Goal: Task Accomplishment & Management: Use online tool/utility

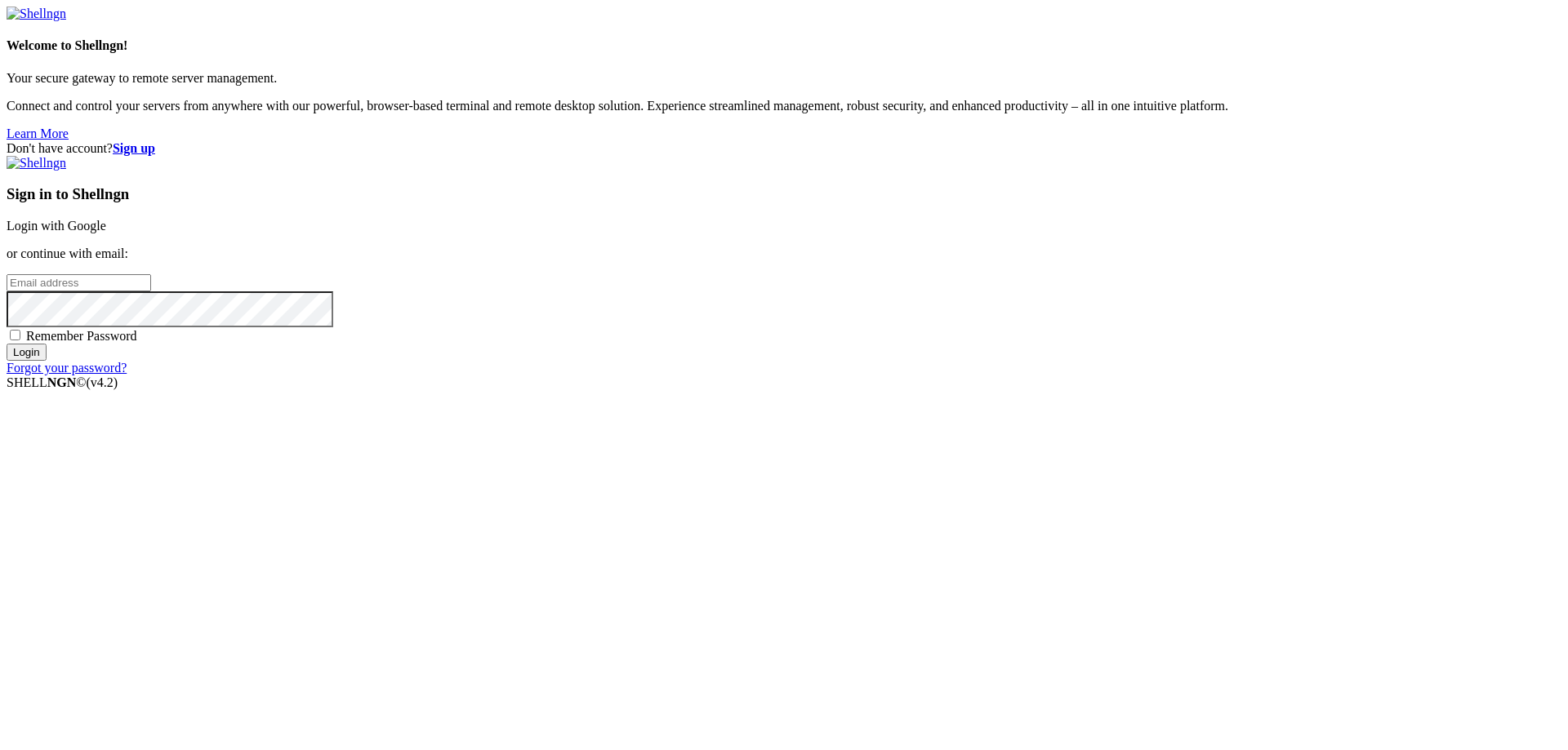
click at [151, 292] on input "email" at bounding box center [78, 283] width 144 height 17
click at [155, 142] on strong "Sign up" at bounding box center [133, 148] width 42 height 14
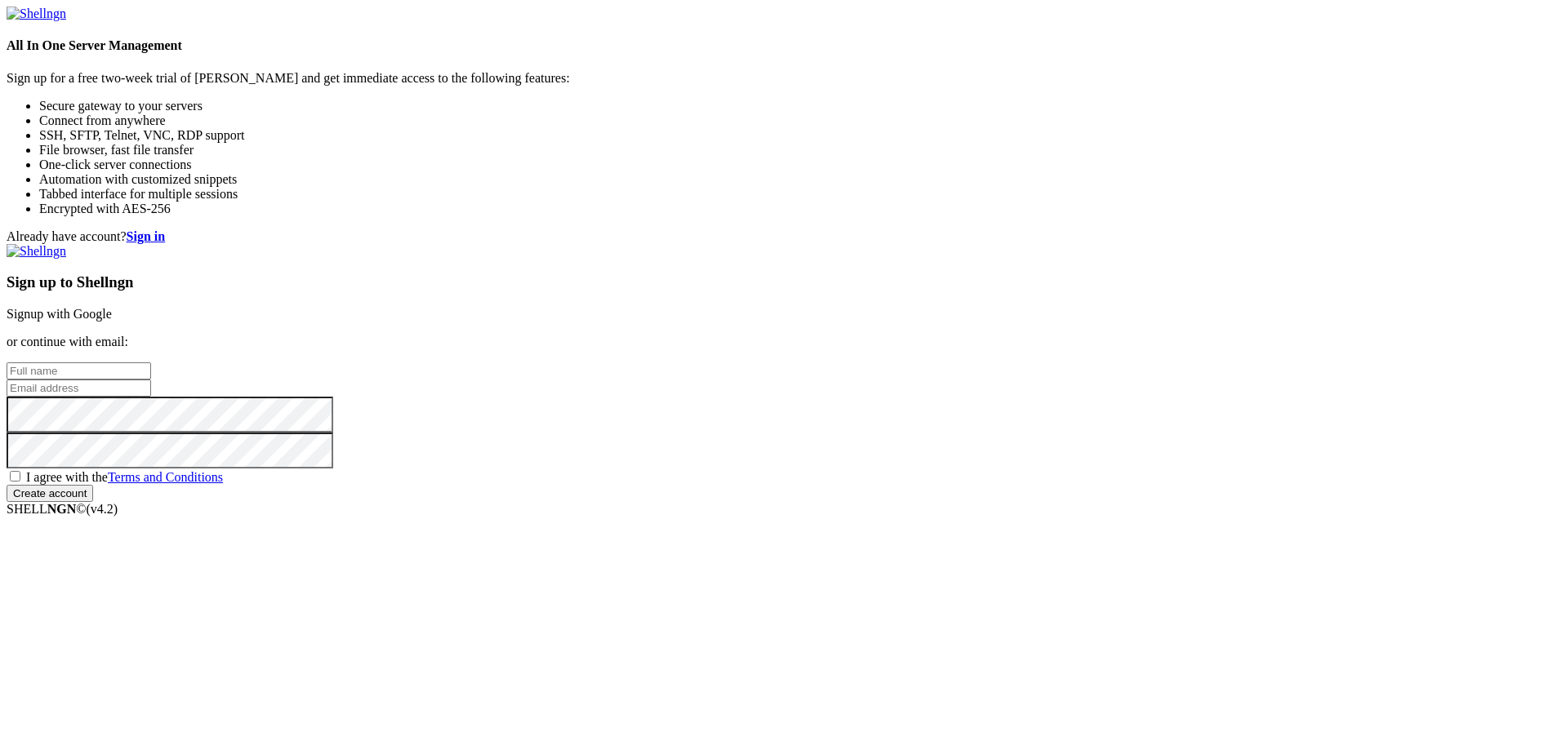
click at [151, 362] on input "text" at bounding box center [78, 371] width 144 height 17
paste input "g83jkcz0la@wnbaldwy.com"
type input "g83jkcz0la@wnbaldwy.com"
click at [1008, 345] on div "Sign up to Shellngn Signup with Google or continue with email: g83jkcz0la@wnbal…" at bounding box center [784, 373] width 1555 height 258
click at [151, 379] on input "email" at bounding box center [78, 388] width 144 height 17
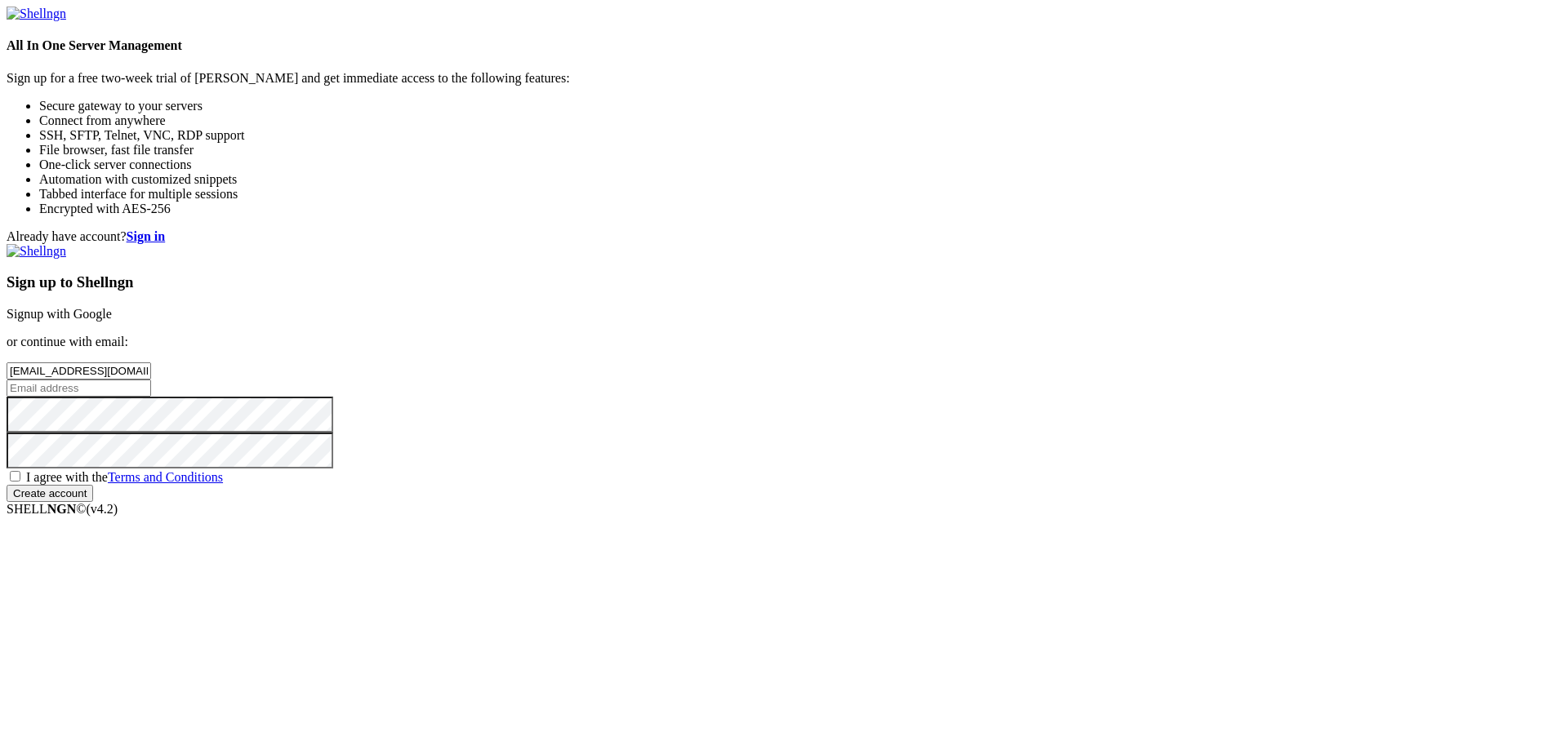
paste input "g83jkcz0la@wnbaldwy.com"
type input "g83jkcz0la@wnbaldwy.com"
click at [223, 484] on span "I agree with the Terms and Conditions" at bounding box center [125, 476] width 197 height 14
click at [21, 481] on input "I agree with the Terms and Conditions" at bounding box center [14, 475] width 10 height 10
checkbox input "true"
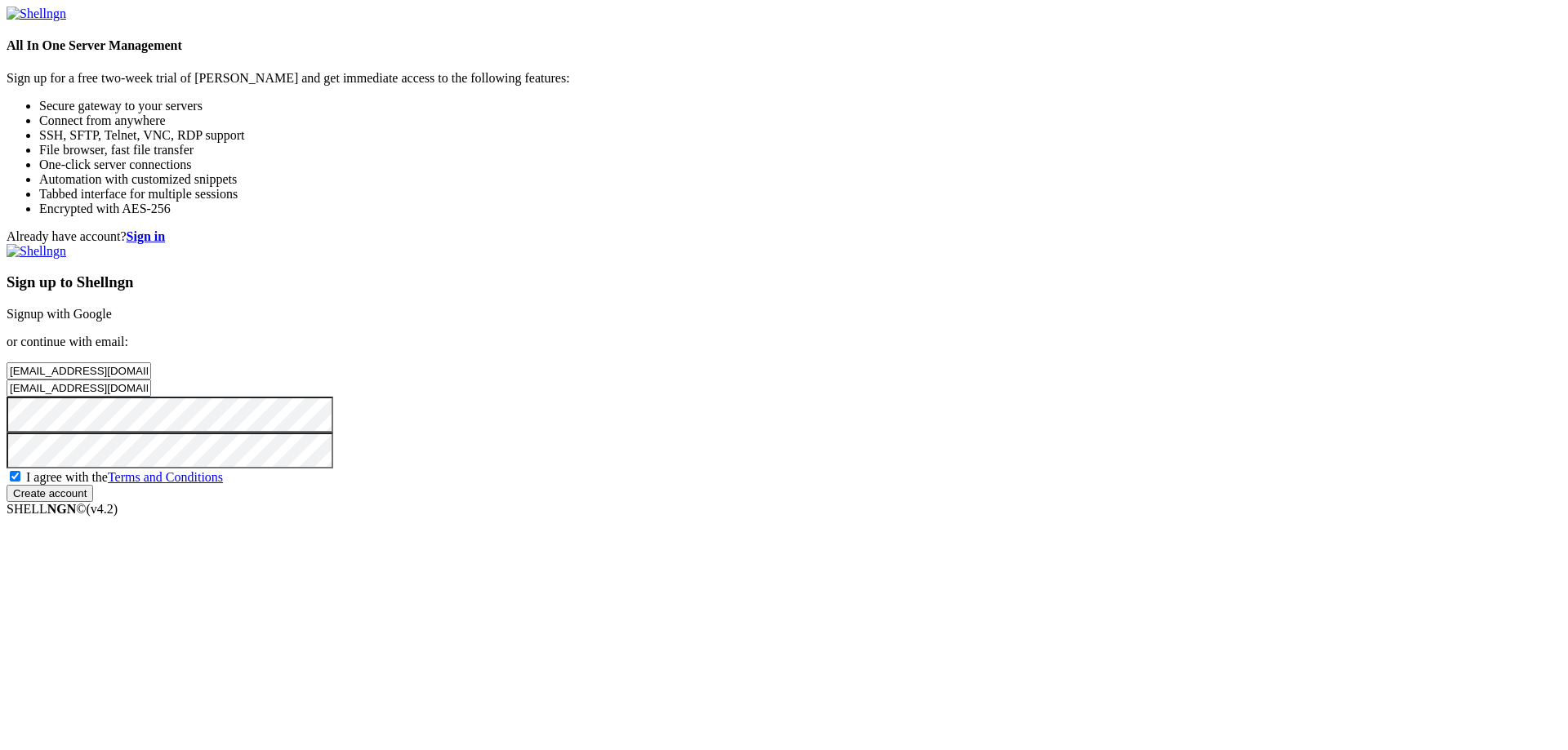
click at [93, 502] on input "Create account" at bounding box center [50, 493] width 87 height 17
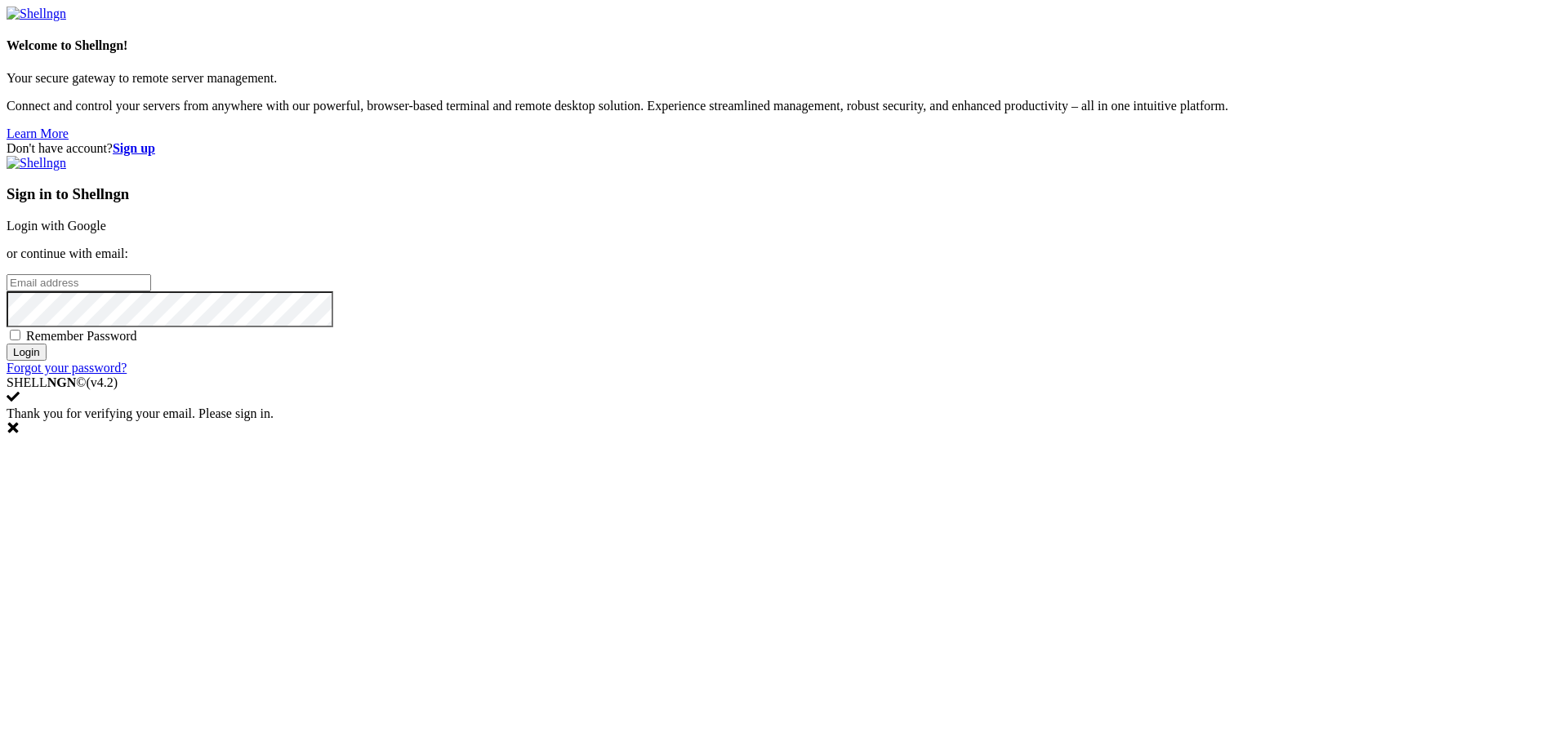
click at [151, 292] on input "email" at bounding box center [78, 283] width 144 height 17
paste input "g83jkcz0la@wnbaldwy.com"
type input "g83jkcz0la@wnbaldwy.com"
click at [897, 375] on div "Sign in to Shellngn Login with Google or continue with email: g83jkcz0la@wnbald…" at bounding box center [784, 265] width 1555 height 220
click at [137, 342] on span "Remember Password" at bounding box center [82, 336] width 111 height 14
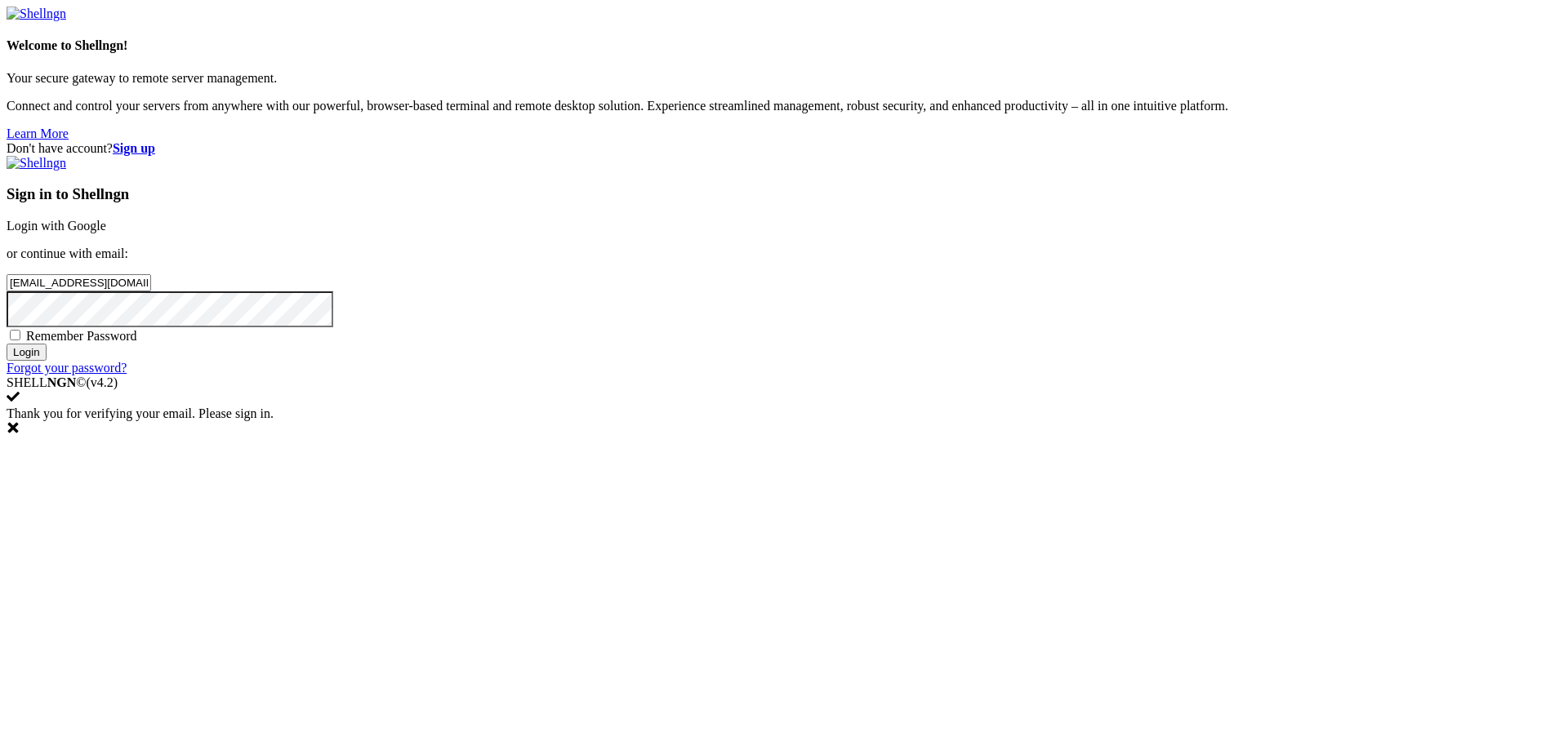
click at [21, 341] on input "Remember Password" at bounding box center [14, 335] width 10 height 10
checkbox input "true"
click at [882, 375] on div "Sign in to Shellngn Login with Google or continue with email: g83jkcz0la@wnbald…" at bounding box center [784, 265] width 1555 height 220
click at [46, 360] on input "Login" at bounding box center [26, 352] width 40 height 17
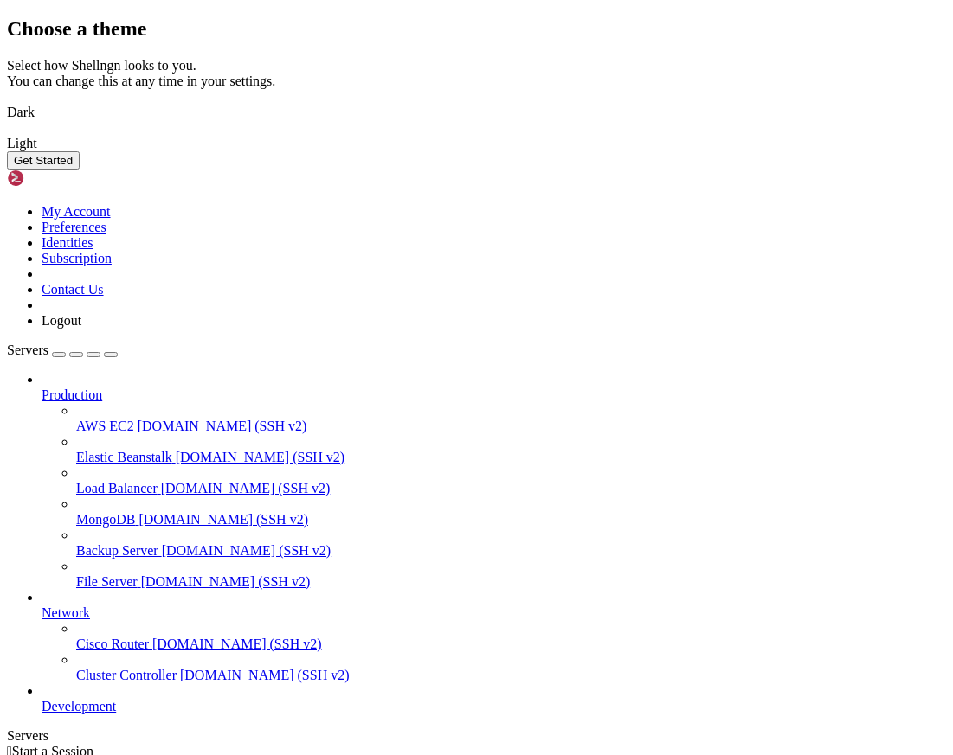
drag, startPoint x: 250, startPoint y: 324, endPoint x: 464, endPoint y: 473, distance: 260.4
click at [7, 101] on img at bounding box center [7, 101] width 0 height 0
click at [645, 170] on div "Get Started" at bounding box center [476, 160] width 939 height 18
click at [80, 170] on button "Get Started" at bounding box center [43, 160] width 73 height 18
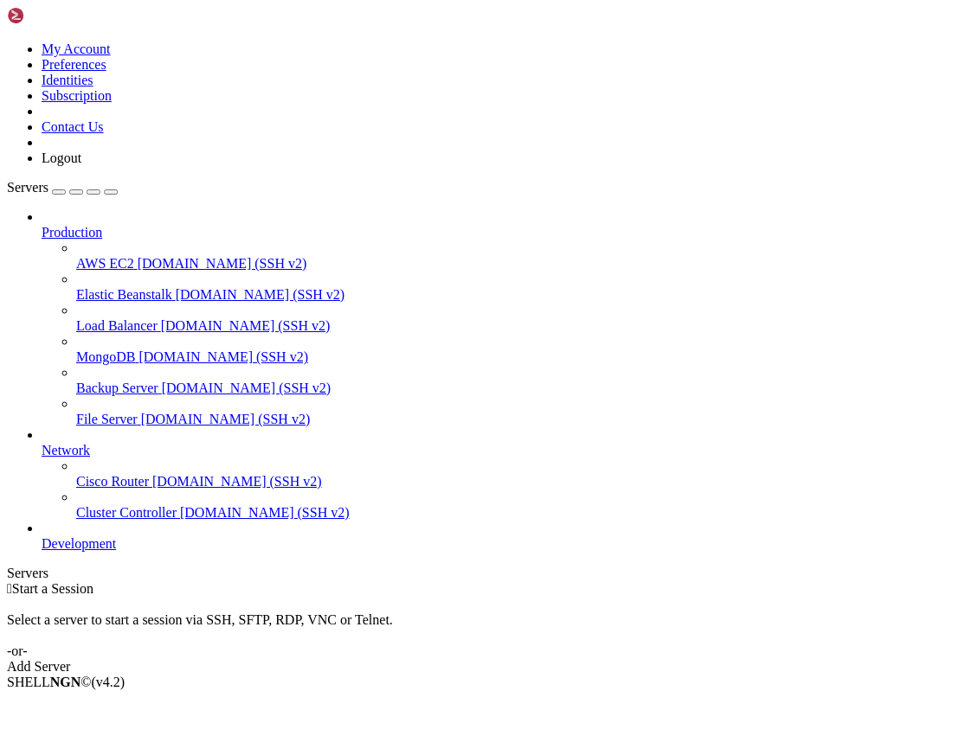
click at [76, 521] on link "Cluster Controller demo.shellngn.com (SSH v2)" at bounding box center [511, 513] width 870 height 16
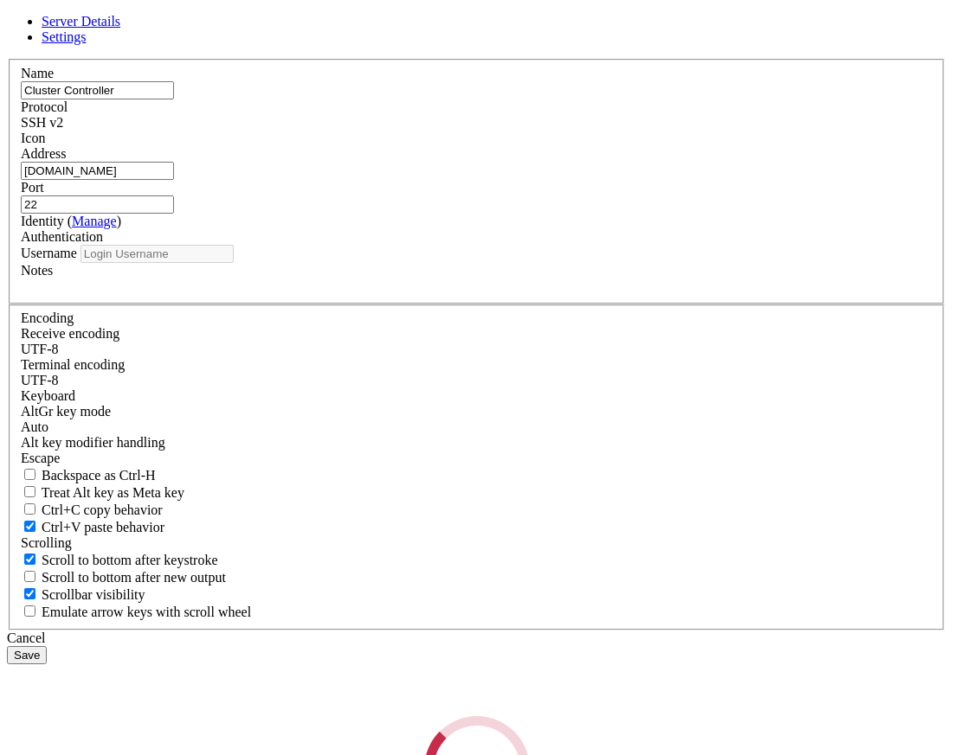
type input "root"
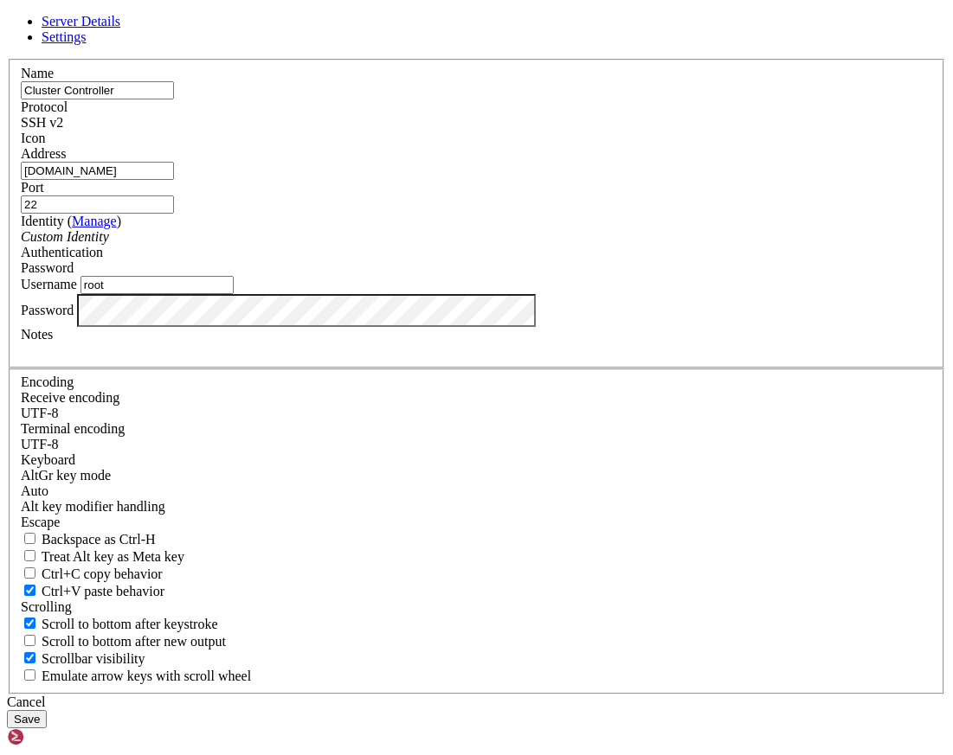
drag, startPoint x: 439, startPoint y: 283, endPoint x: 96, endPoint y: 298, distance: 343.0
click at [96, 298] on div "Server Details Settings Name Cluster Controller Protocol SSH v2 Icon" at bounding box center [476, 371] width 939 height 715
paste input "[TECHNICAL_ID]"
type input "[TECHNICAL_ID]"
drag, startPoint x: 386, startPoint y: 403, endPoint x: -2, endPoint y: 437, distance: 389.1
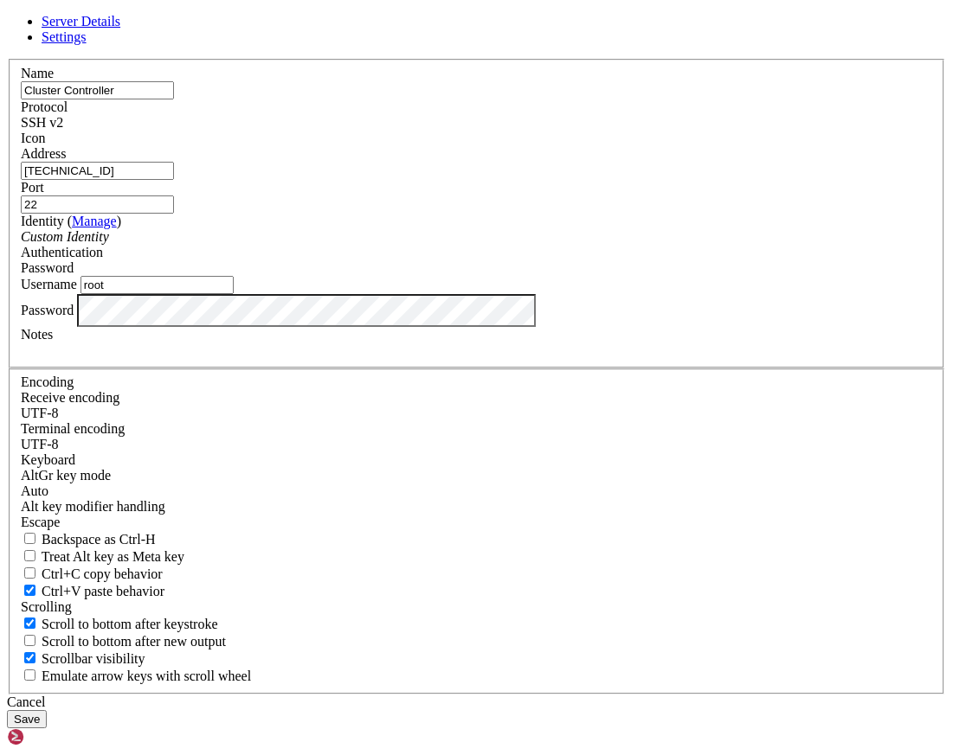
click at [0, 437] on html "Loading... Server Details Settings Name Cluster Controller Protocol SSH v2 Icon" at bounding box center [476, 709] width 953 height 1419
type input "history"
click at [47, 710] on button "Save" at bounding box center [27, 719] width 40 height 18
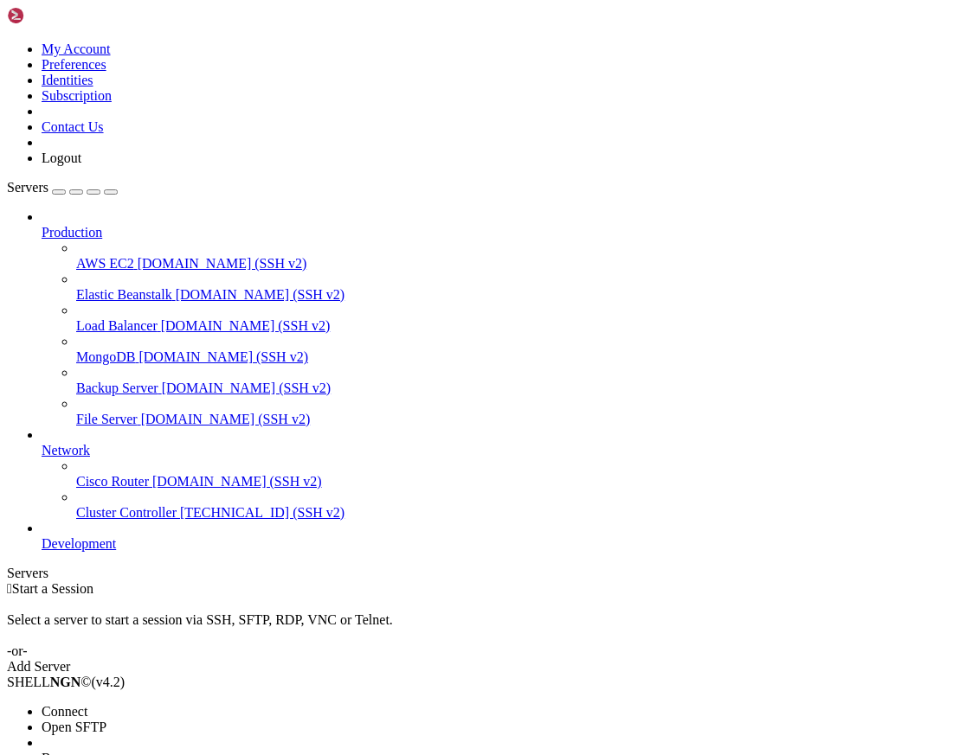
click at [165, 704] on li "Connect" at bounding box center [120, 712] width 157 height 16
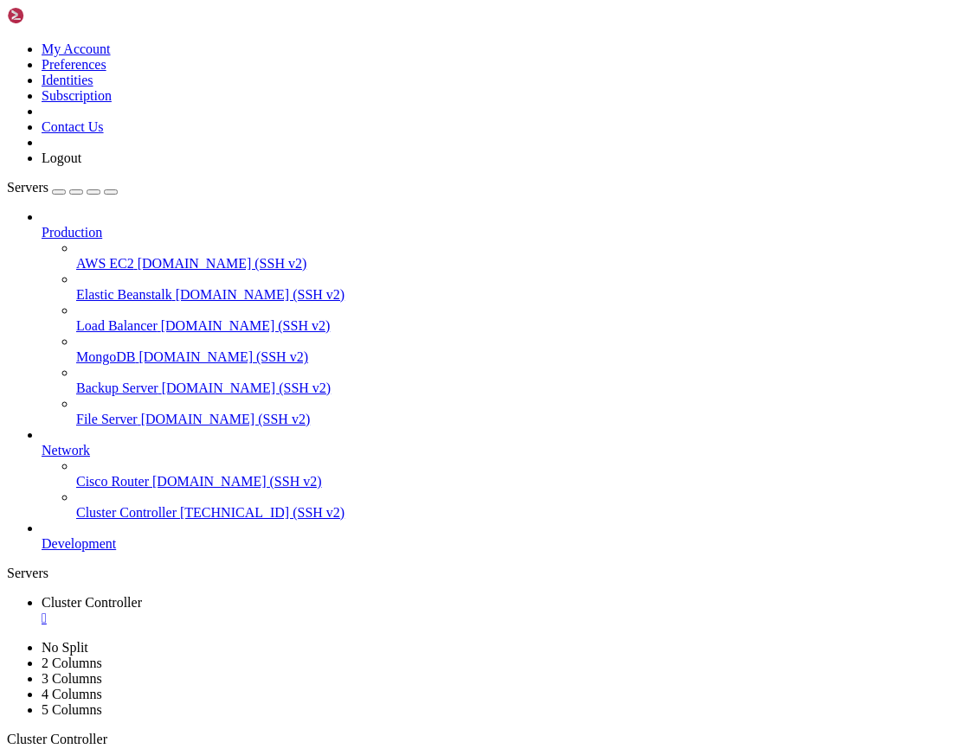
click at [118, 189] on button "button" at bounding box center [111, 191] width 14 height 5
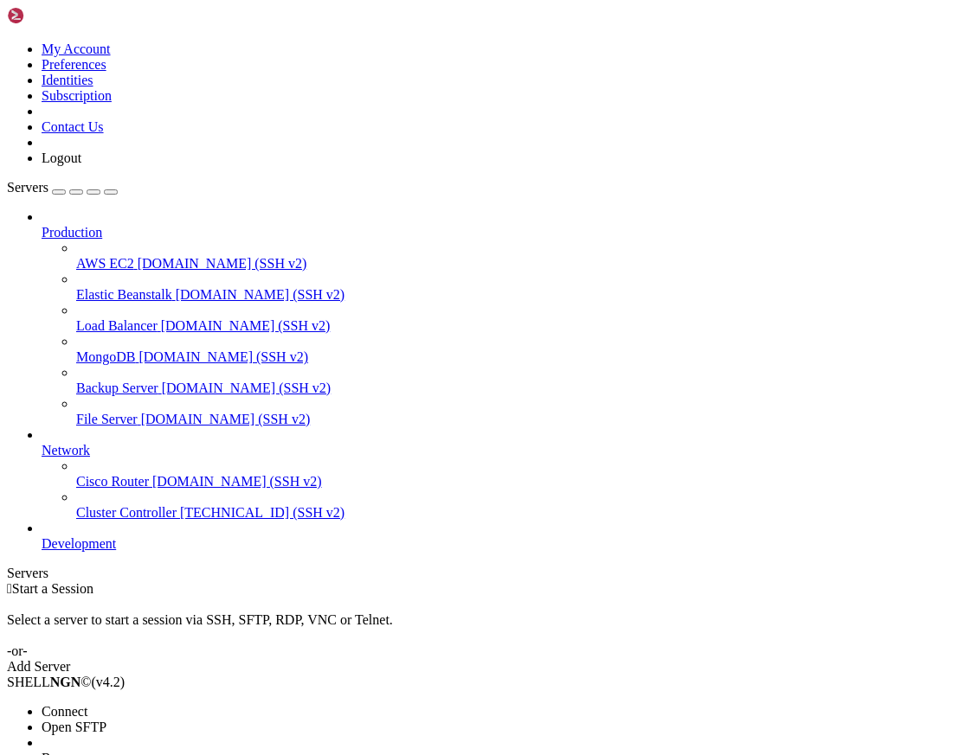
click at [109, 704] on li "Connect" at bounding box center [120, 712] width 157 height 16
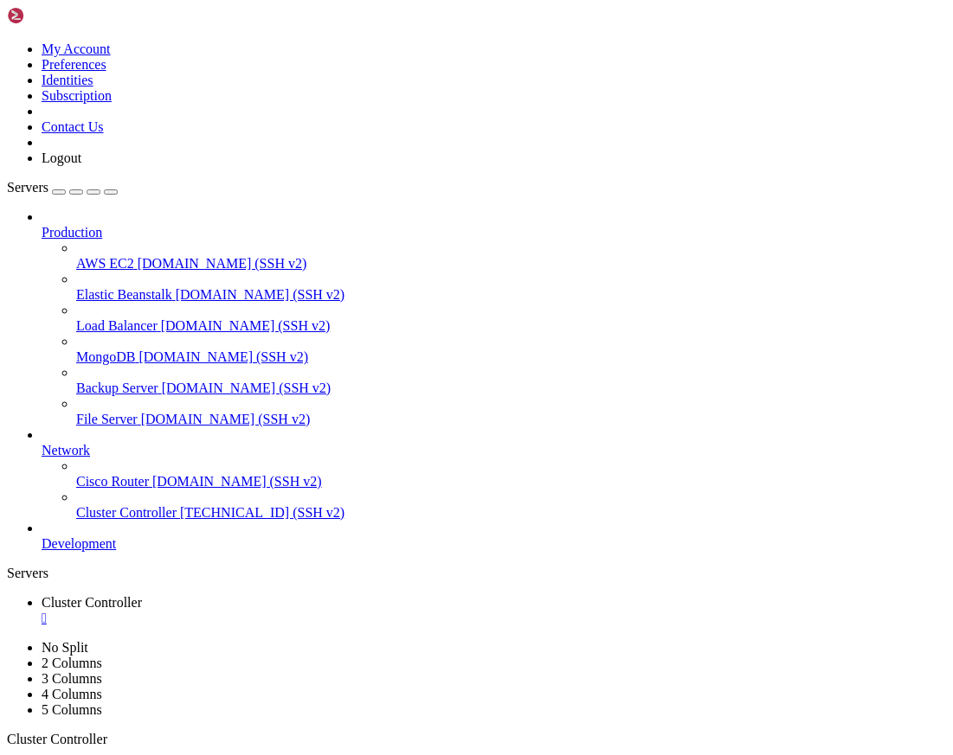
click at [111, 192] on icon "button" at bounding box center [111, 192] width 0 height 0
drag, startPoint x: 247, startPoint y: 1043, endPoint x: 279, endPoint y: 911, distance: 135.6
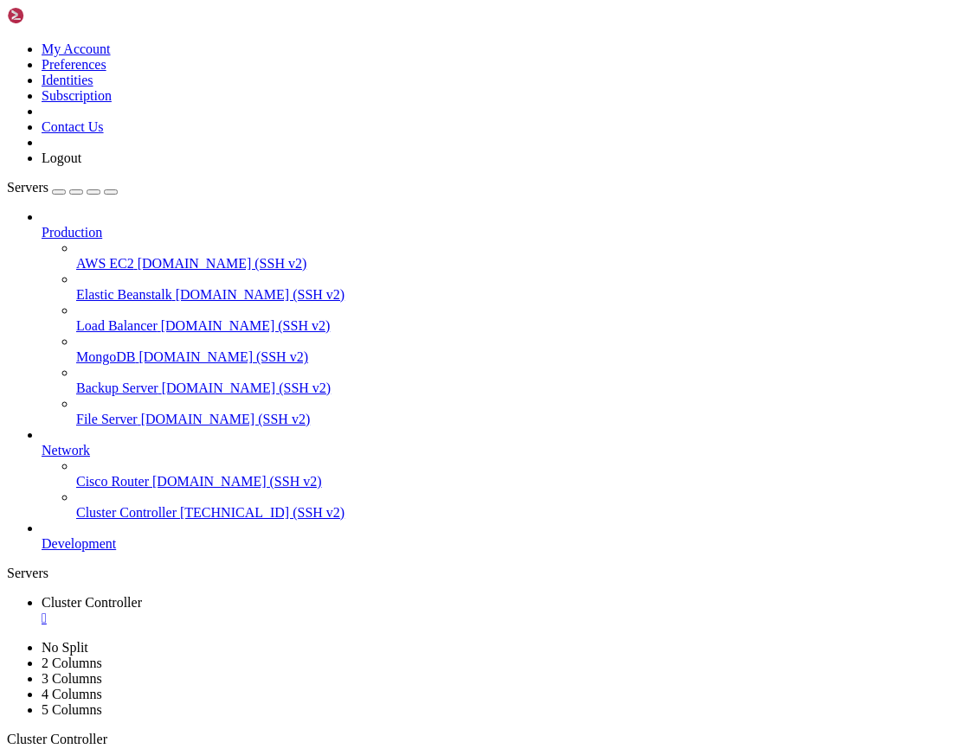
scroll to position [8, 2]
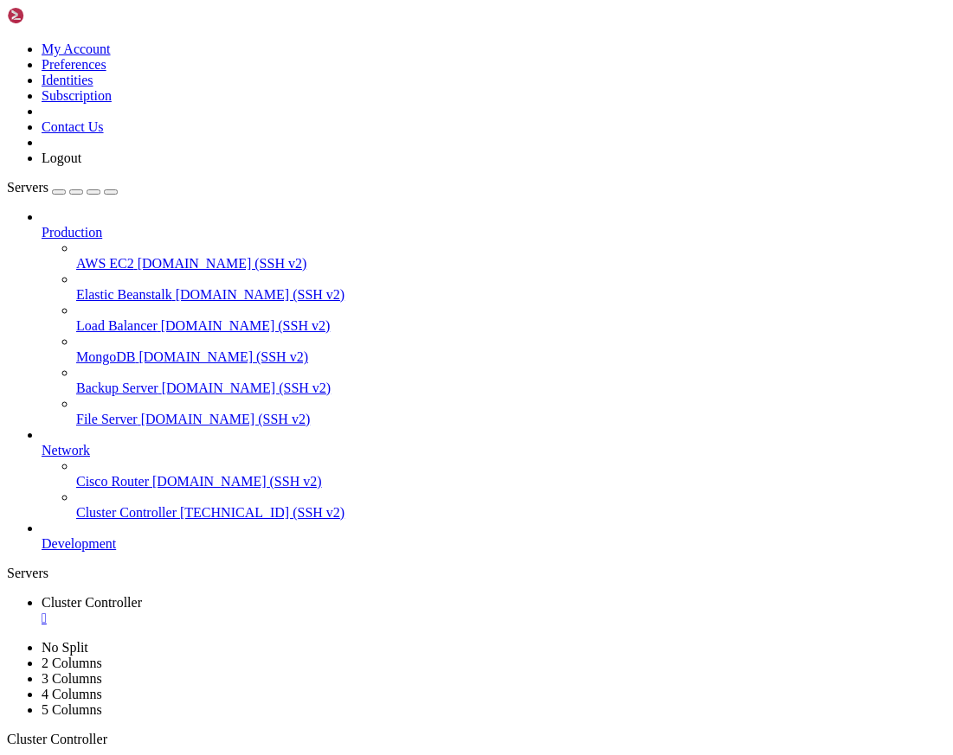
click at [163, 611] on div "" at bounding box center [494, 619] width 904 height 16
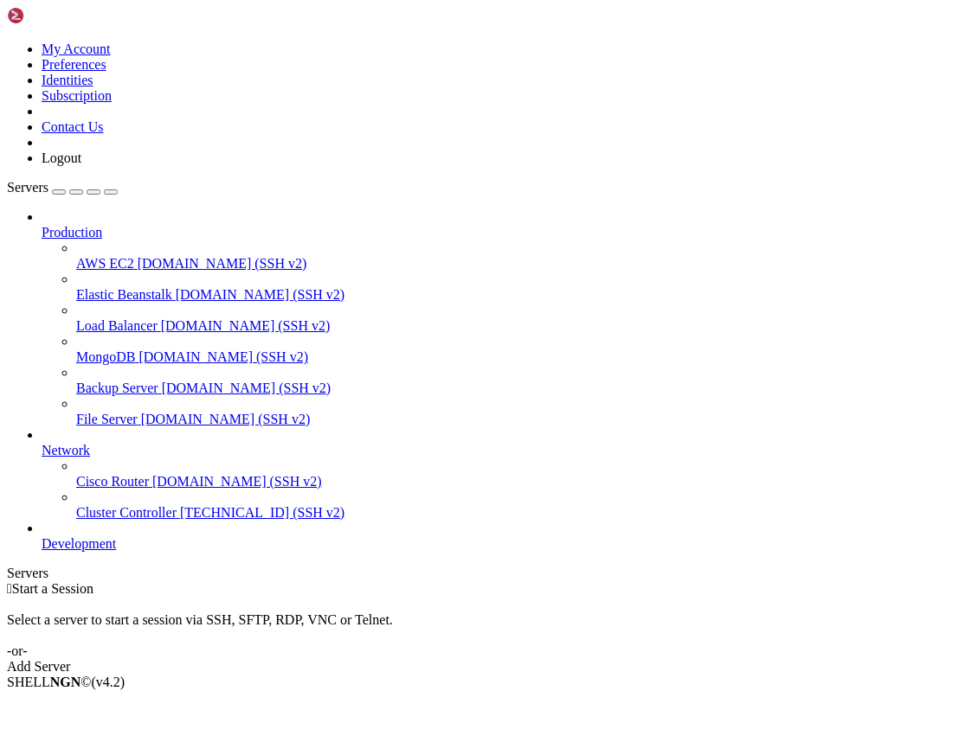
click at [7, 566] on div "Servers" at bounding box center [476, 574] width 939 height 16
click at [113, 704] on li "Connect" at bounding box center [120, 712] width 157 height 16
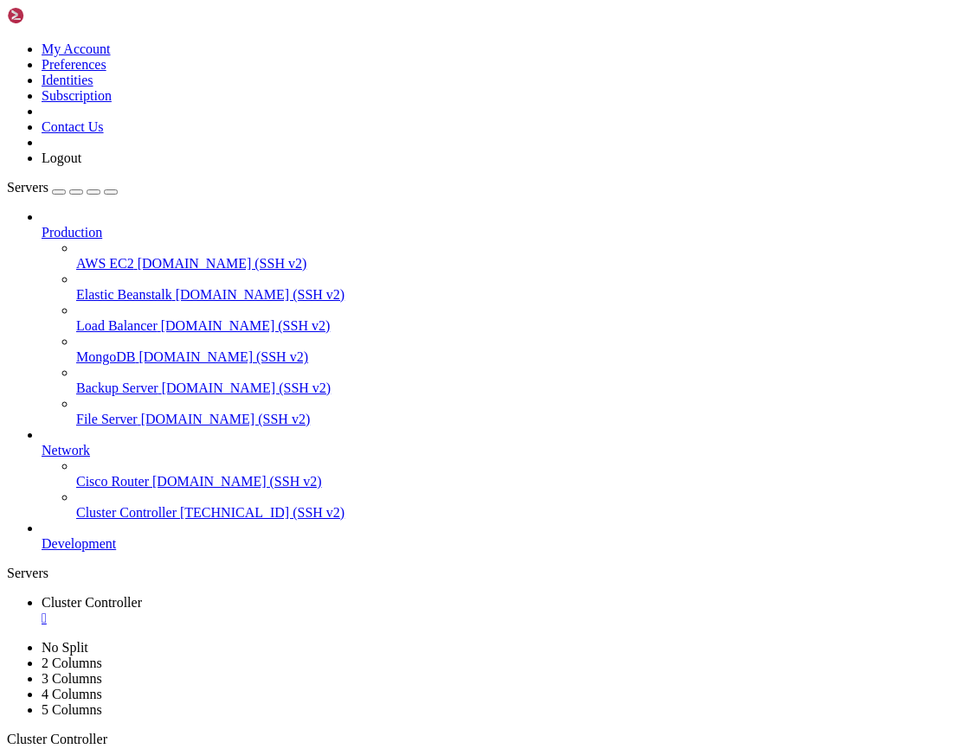
scroll to position [0, 0]
click at [111, 192] on icon "button" at bounding box center [111, 192] width 0 height 0
click at [167, 611] on div "" at bounding box center [494, 619] width 904 height 16
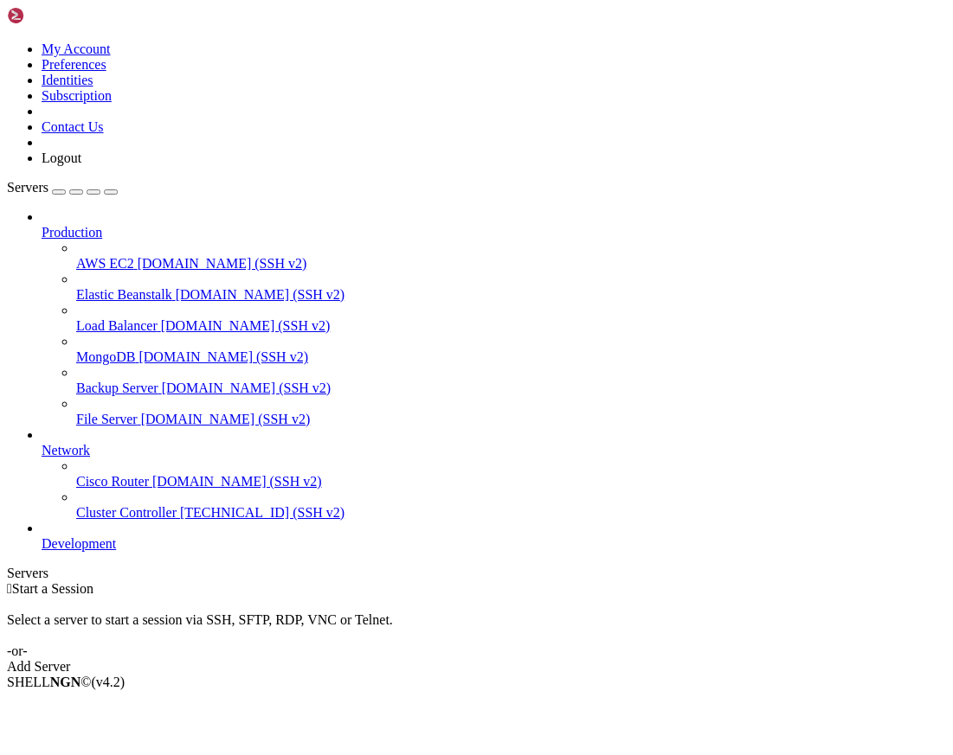
click at [277, 597] on div "Select a server to start a session via SSH, SFTP, RDP, VNC or Telnet. -or-" at bounding box center [476, 628] width 939 height 62
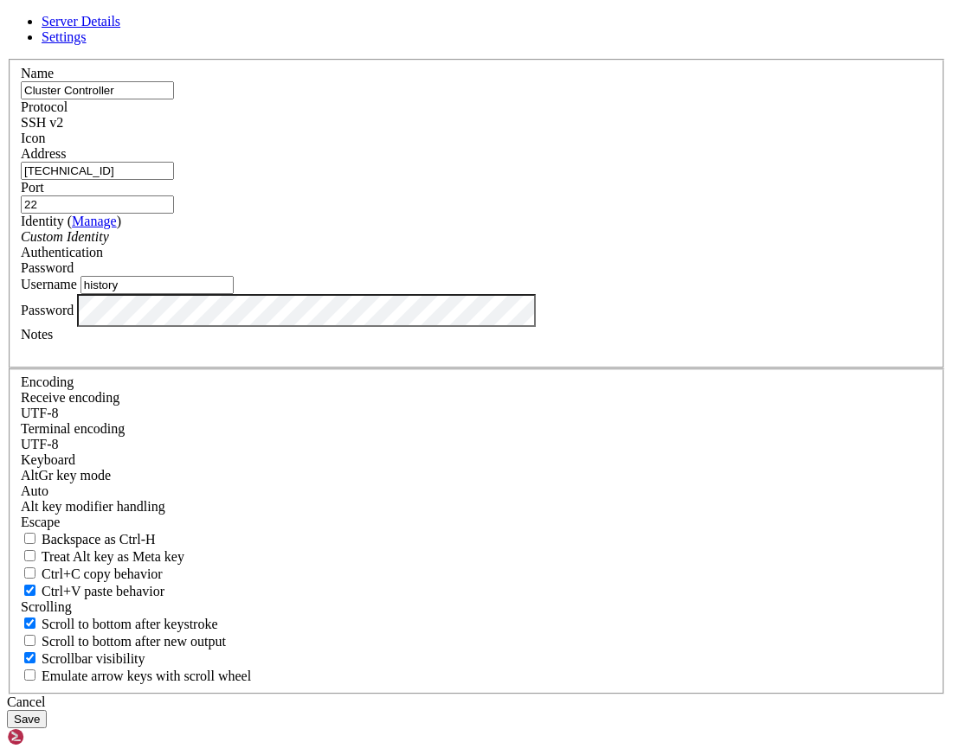
click at [54, 80] on label "Name" at bounding box center [37, 73] width 33 height 15
drag, startPoint x: 80, startPoint y: 507, endPoint x: 86, endPoint y: 514, distance: 9.2
click at [86, 514] on div "Server Details Settings Name Cluster Controller Protocol SSH v2 Icon" at bounding box center [476, 371] width 939 height 715
drag, startPoint x: 93, startPoint y: 510, endPoint x: 618, endPoint y: 614, distance: 534.5
click at [618, 695] on div "Cancel" at bounding box center [476, 703] width 939 height 16
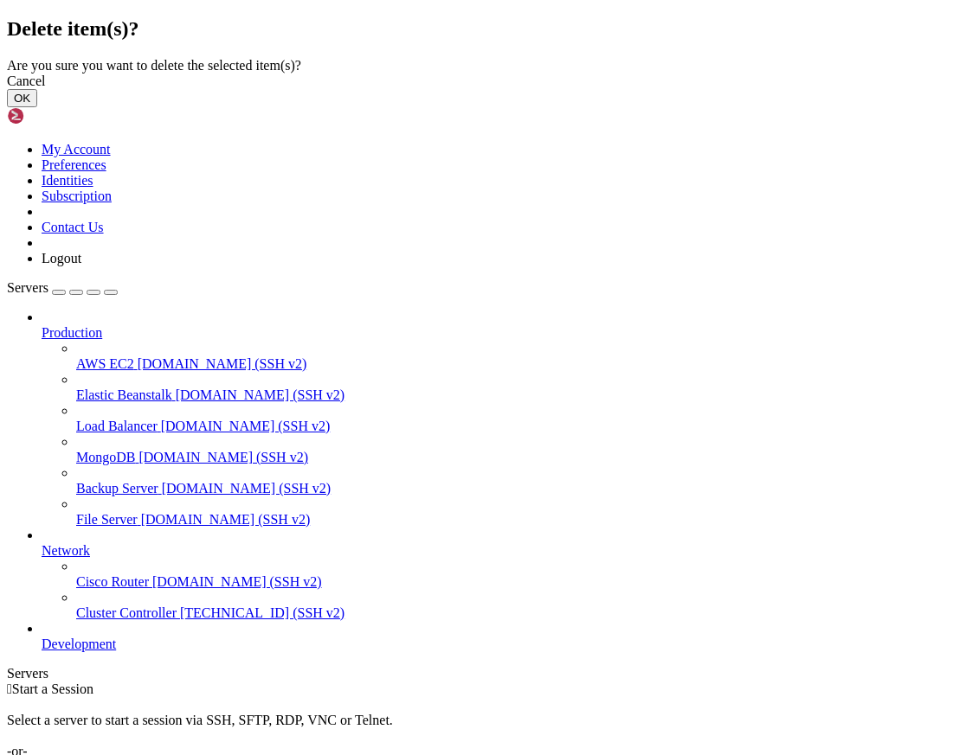
click at [37, 107] on button "OK" at bounding box center [22, 98] width 30 height 18
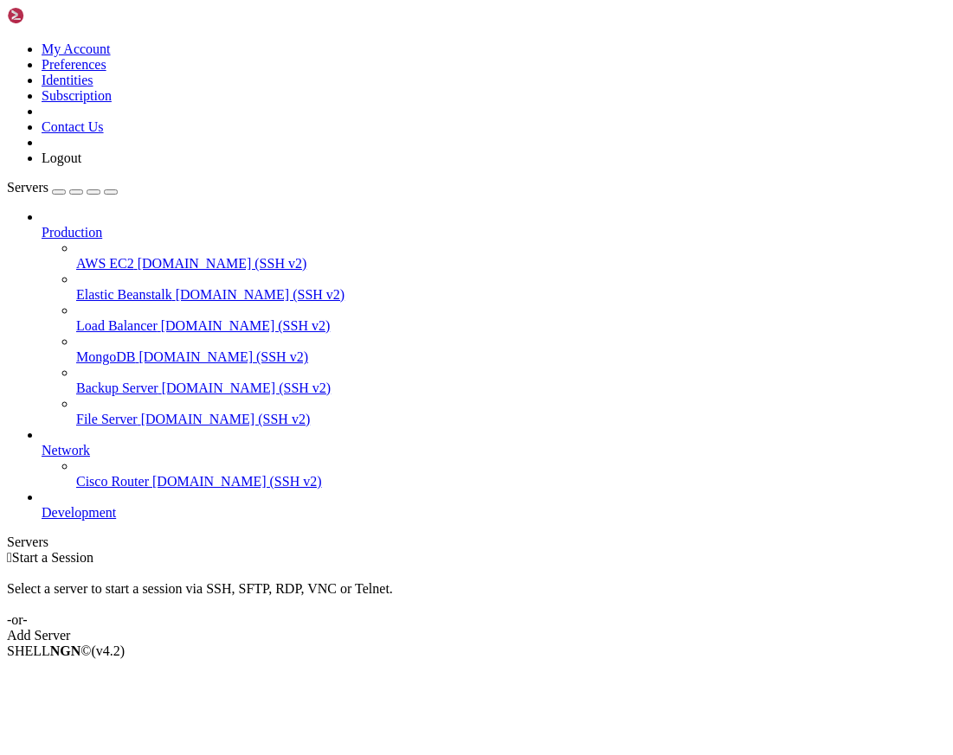
click at [321, 550] on div " Start a Session Select a server to start a session via SSH, SFTP, RDP, VNC or…" at bounding box center [476, 596] width 939 height 93
